Goal: Navigation & Orientation: Find specific page/section

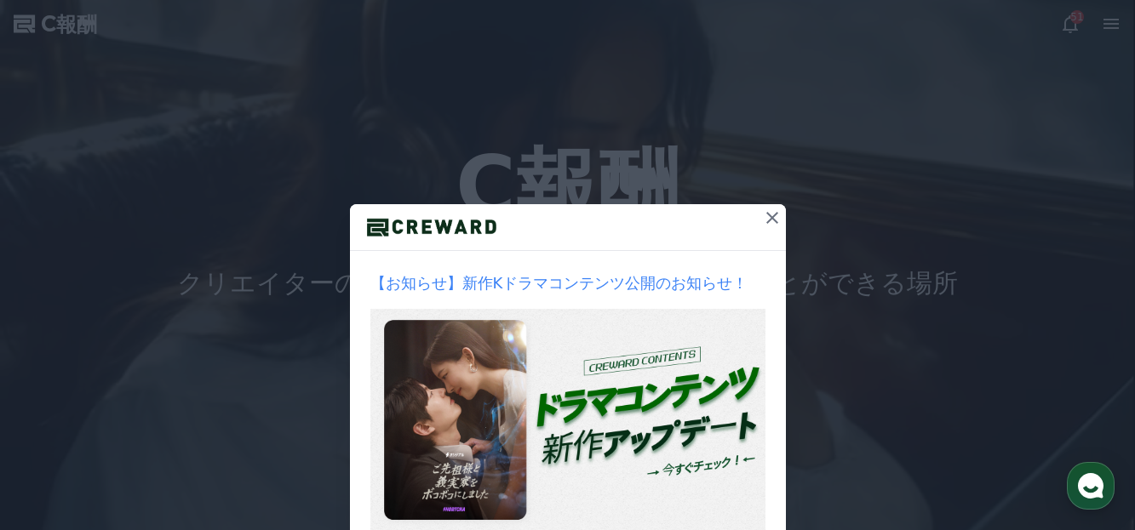
click at [766, 219] on icon at bounding box center [772, 218] width 12 height 12
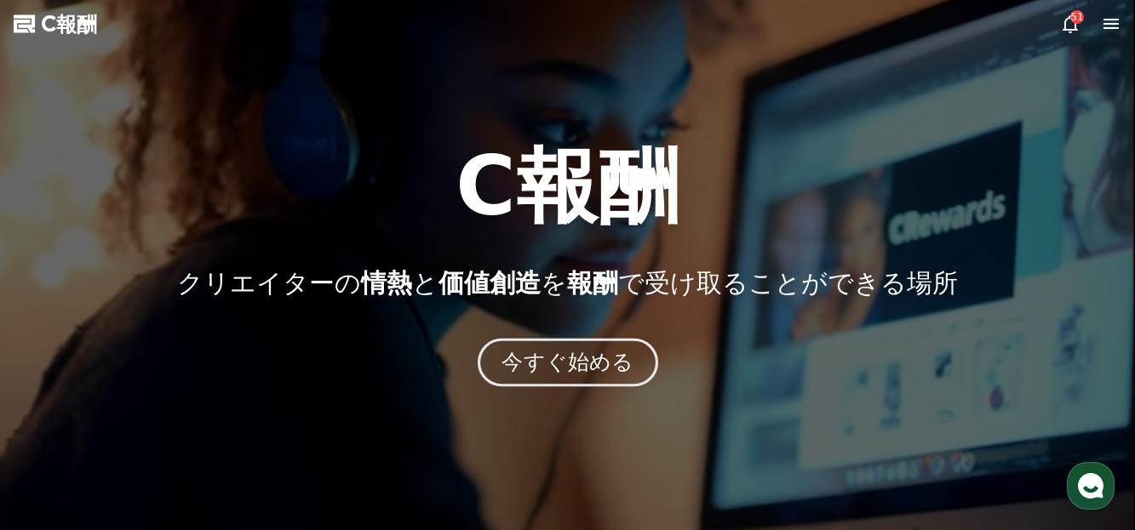
click at [564, 361] on font "今すぐ始める" at bounding box center [567, 362] width 132 height 25
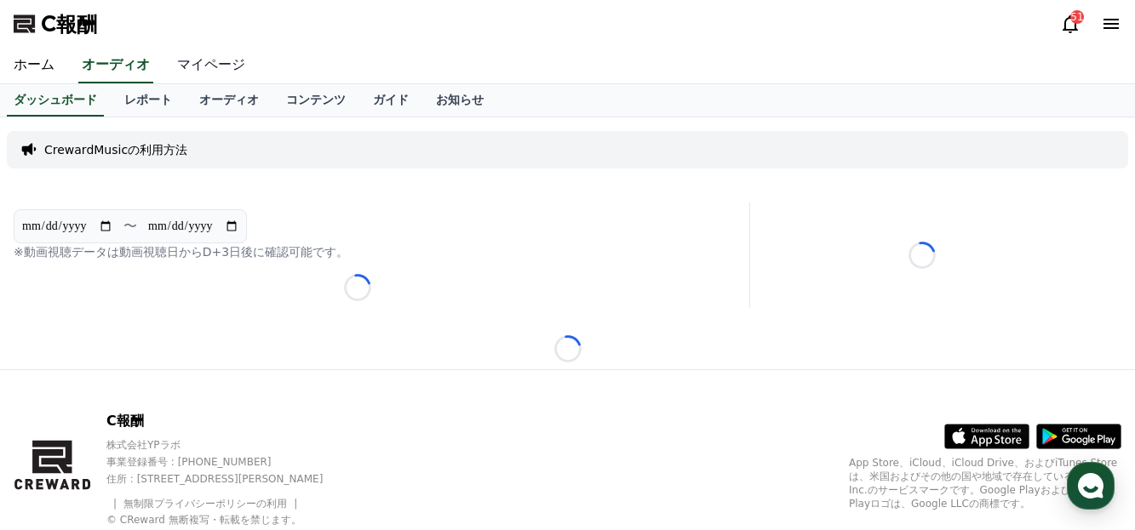
click at [177, 65] on font "マイページ" at bounding box center [211, 64] width 68 height 16
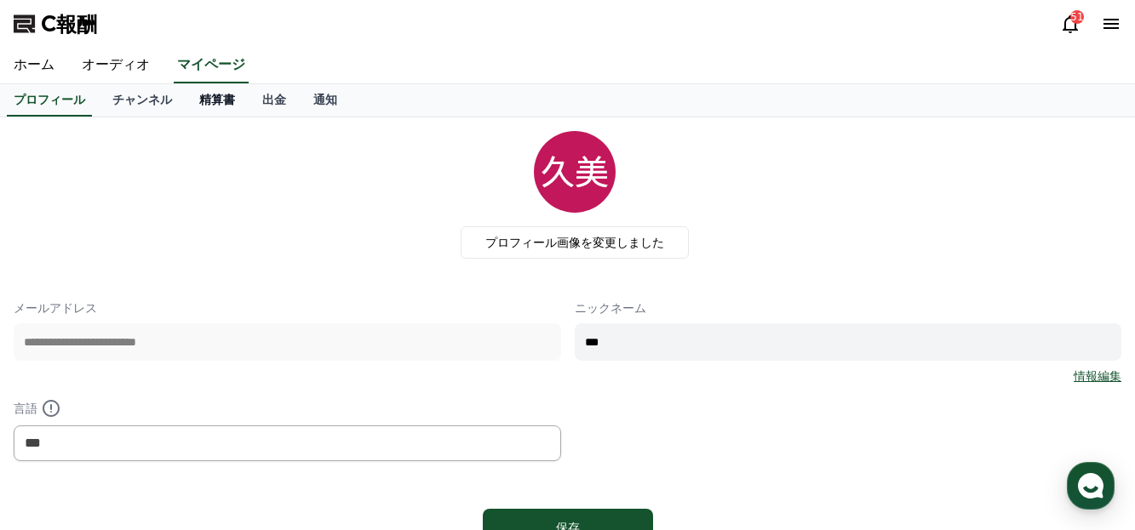
click at [199, 97] on font "精算書" at bounding box center [217, 100] width 36 height 14
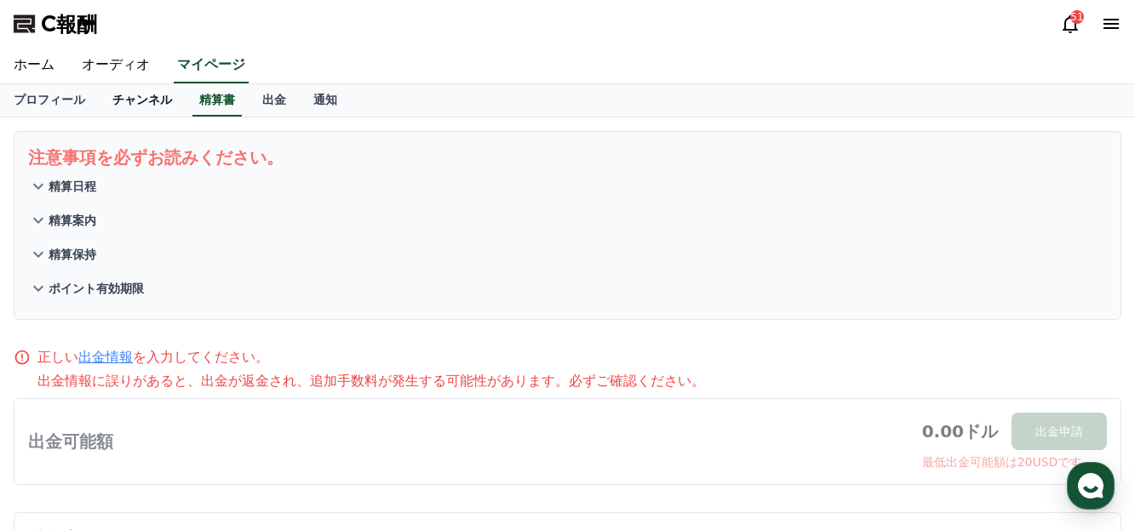
click at [113, 97] on font "チャンネル" at bounding box center [142, 100] width 60 height 14
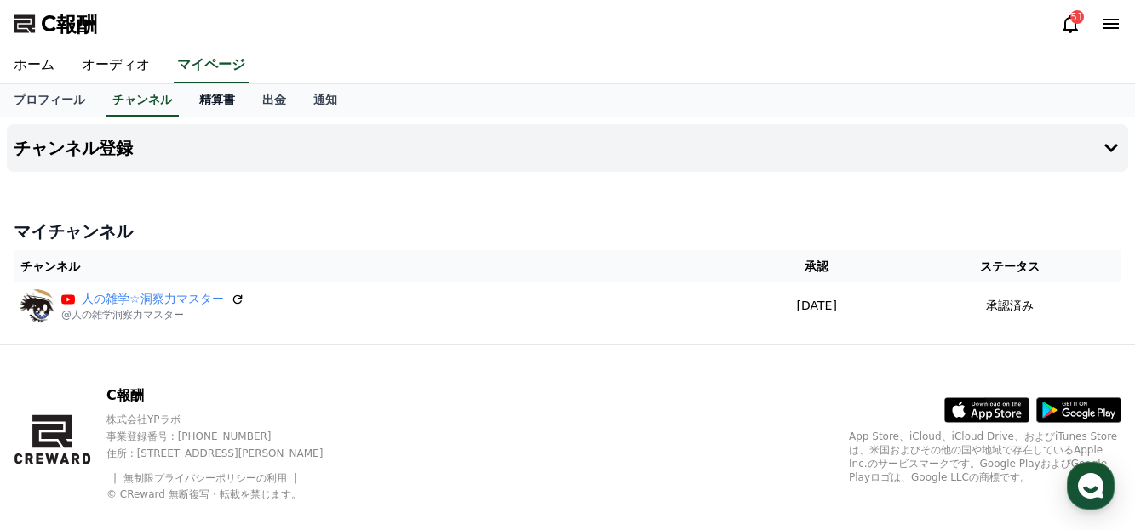
click at [199, 101] on font "精算書" at bounding box center [217, 100] width 36 height 14
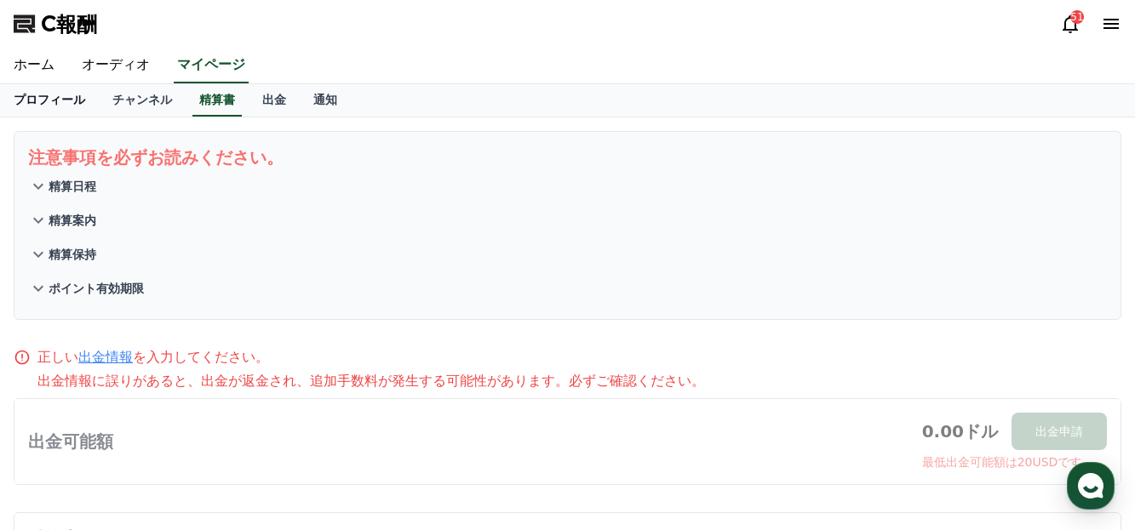
click at [42, 98] on font "プロフィール" at bounding box center [50, 100] width 72 height 14
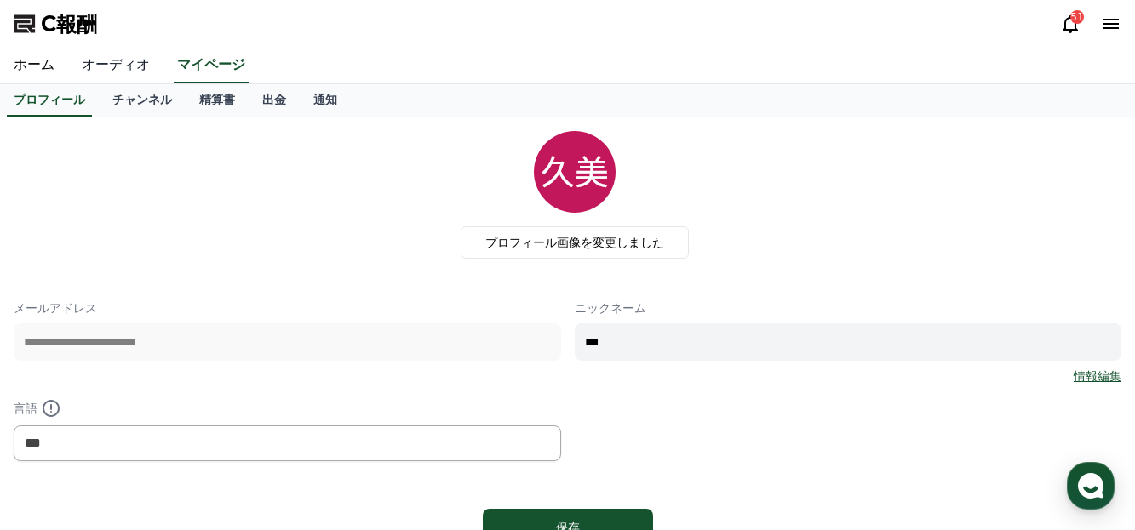
click at [104, 68] on font "オーディオ" at bounding box center [116, 64] width 68 height 16
